Goal: Find specific page/section: Find specific page/section

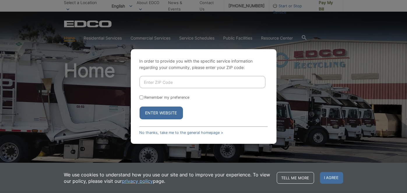
click at [155, 115] on button "Enter Website" at bounding box center [161, 113] width 43 height 13
click at [171, 111] on button "Enter Website" at bounding box center [161, 113] width 43 height 13
click at [198, 133] on link "No thanks, take me to the general homepage >" at bounding box center [182, 133] width 84 height 4
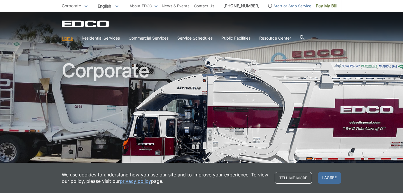
click at [69, 39] on link "Home" at bounding box center [67, 38] width 11 height 6
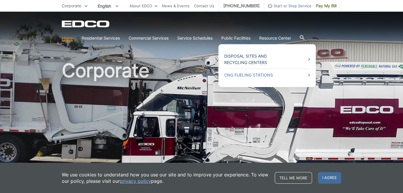
click at [242, 55] on link "Disposal Sites and Recycling Centers" at bounding box center [267, 59] width 86 height 13
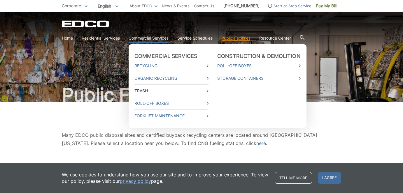
click at [145, 89] on link "Trash" at bounding box center [171, 91] width 74 height 6
